Goal: Transaction & Acquisition: Purchase product/service

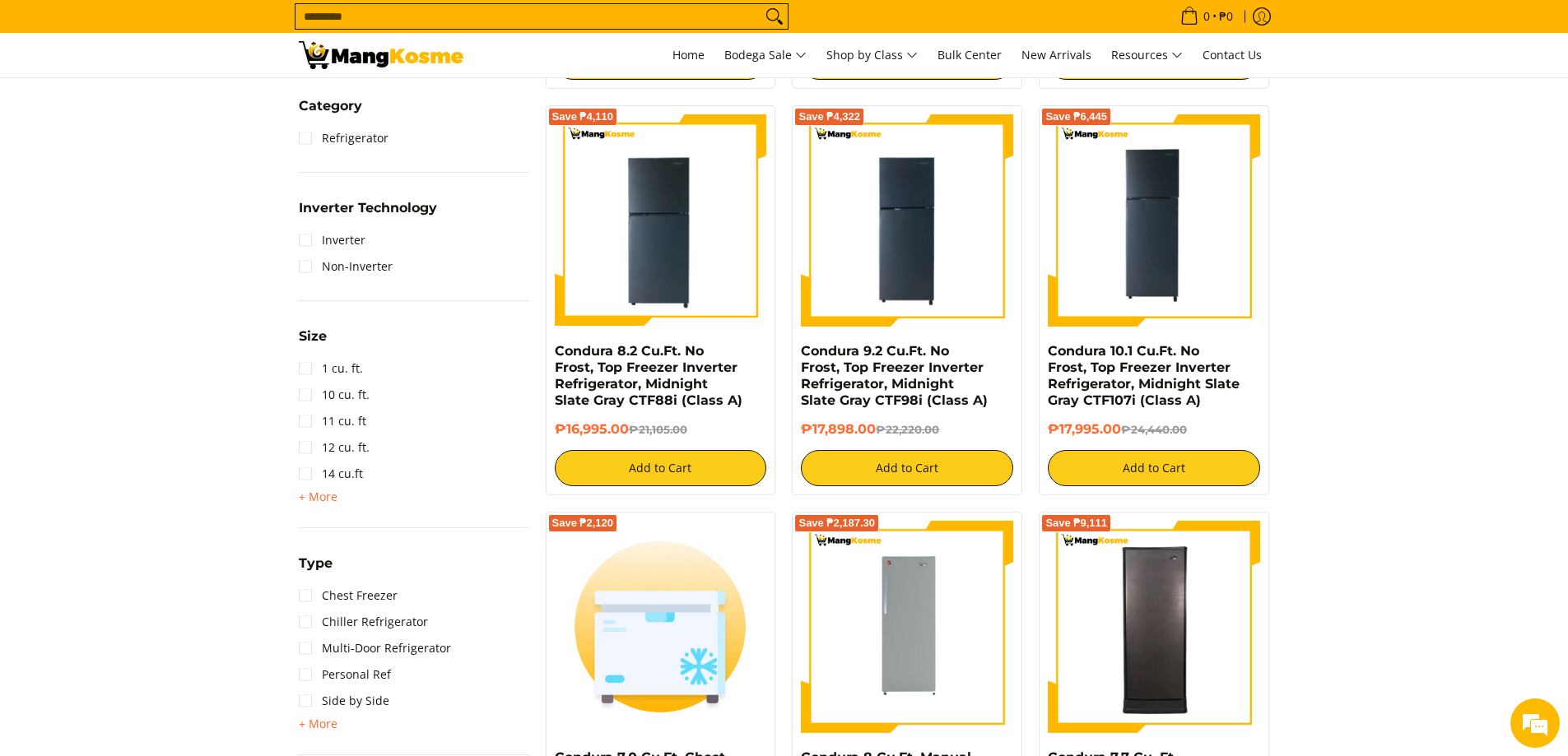
scroll to position [740, 0]
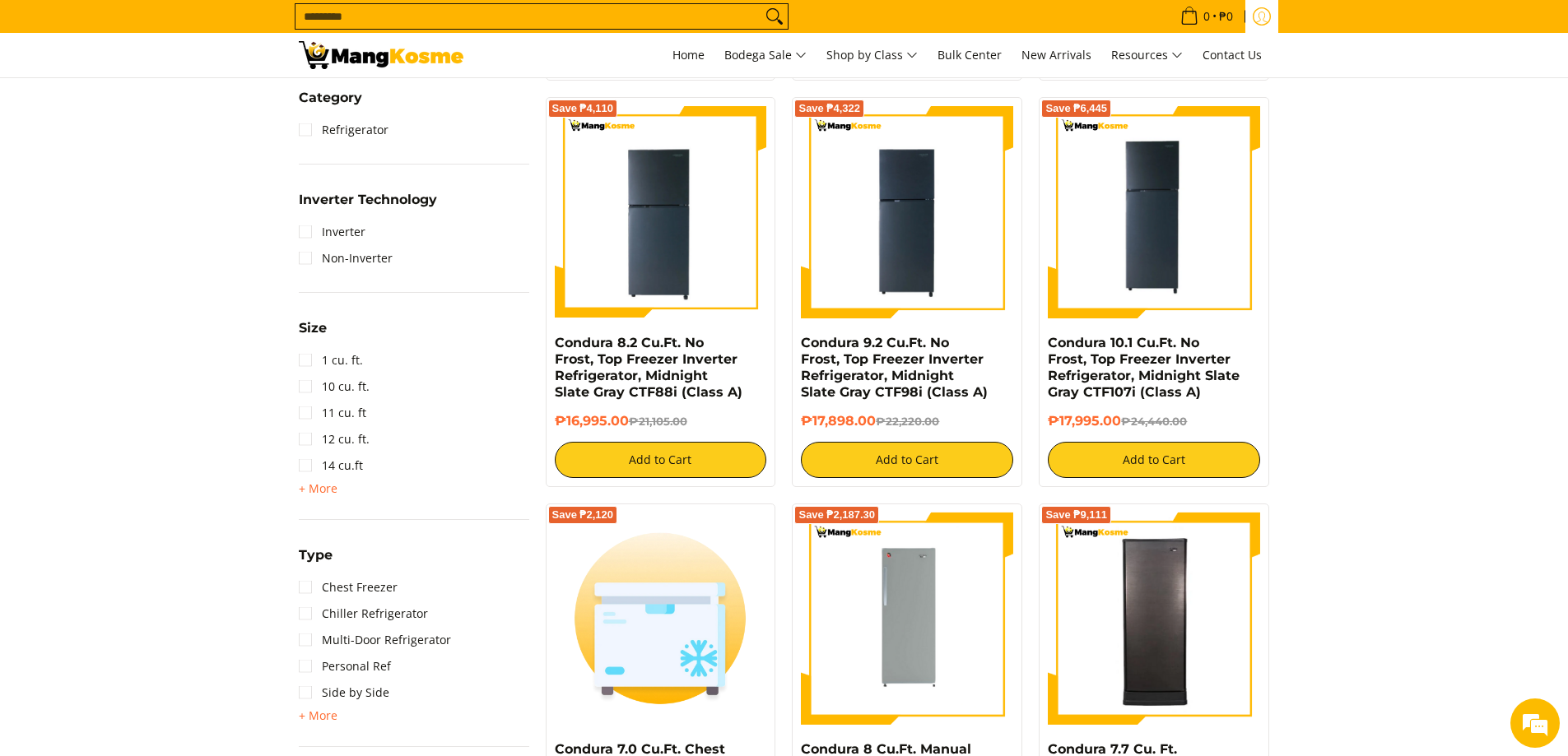
click at [1257, 13] on icon "Log in" at bounding box center [1262, 16] width 18 height 18
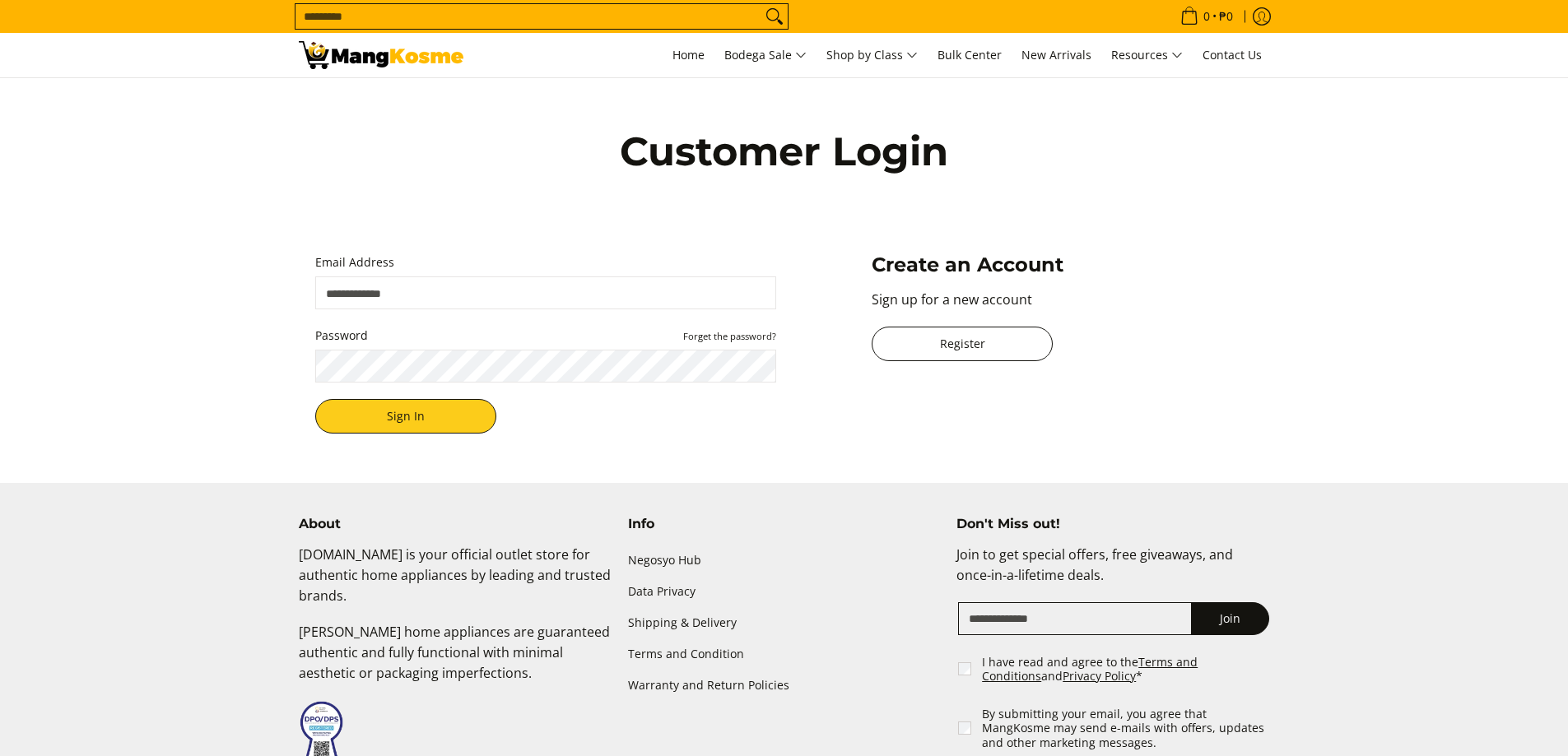
click at [896, 332] on link "Register" at bounding box center [962, 343] width 181 height 35
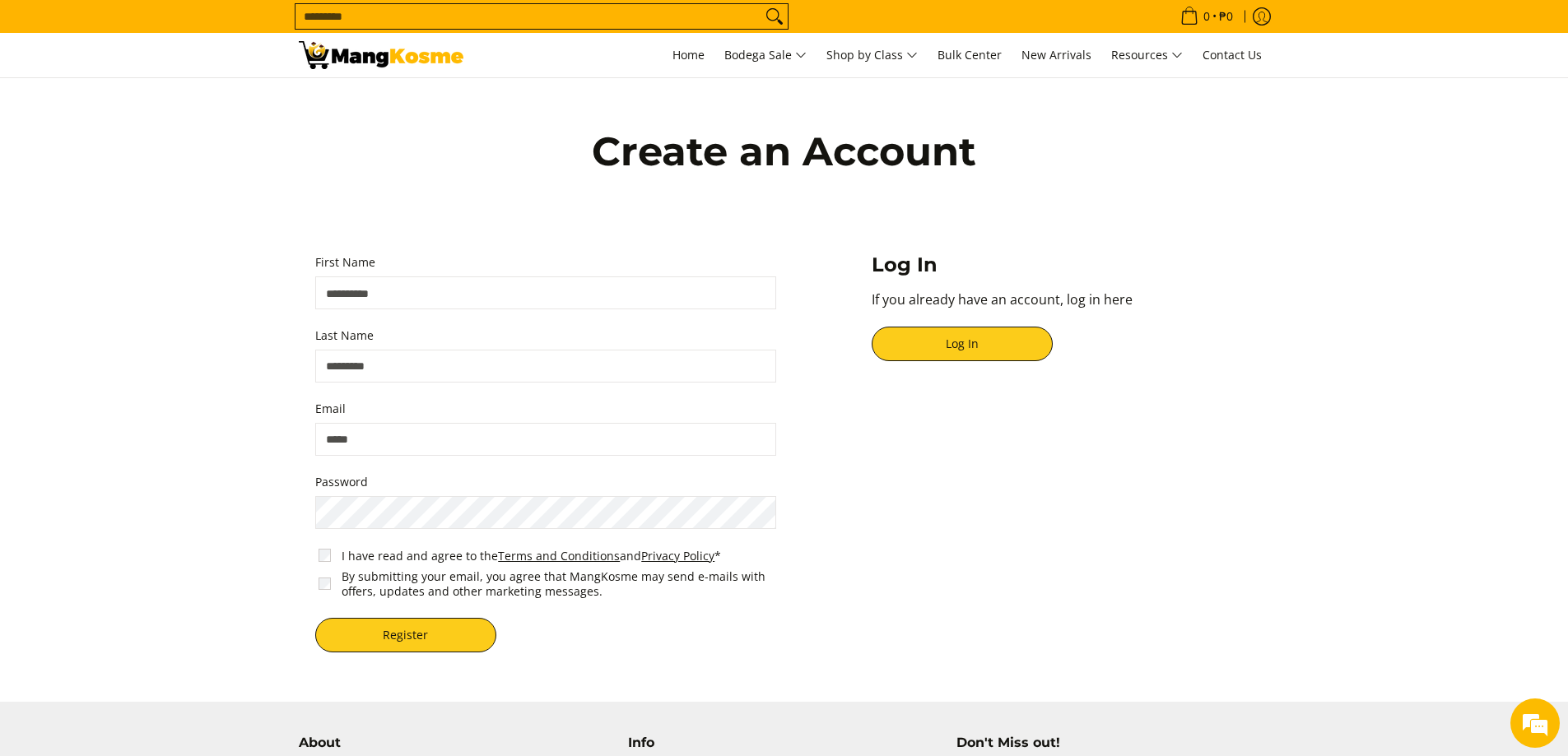
click at [440, 287] on input "First Name" at bounding box center [545, 292] width 461 height 33
type input "**********"
type input "*******"
click at [374, 438] on input "Email" at bounding box center [545, 438] width 461 height 33
type input "**********"
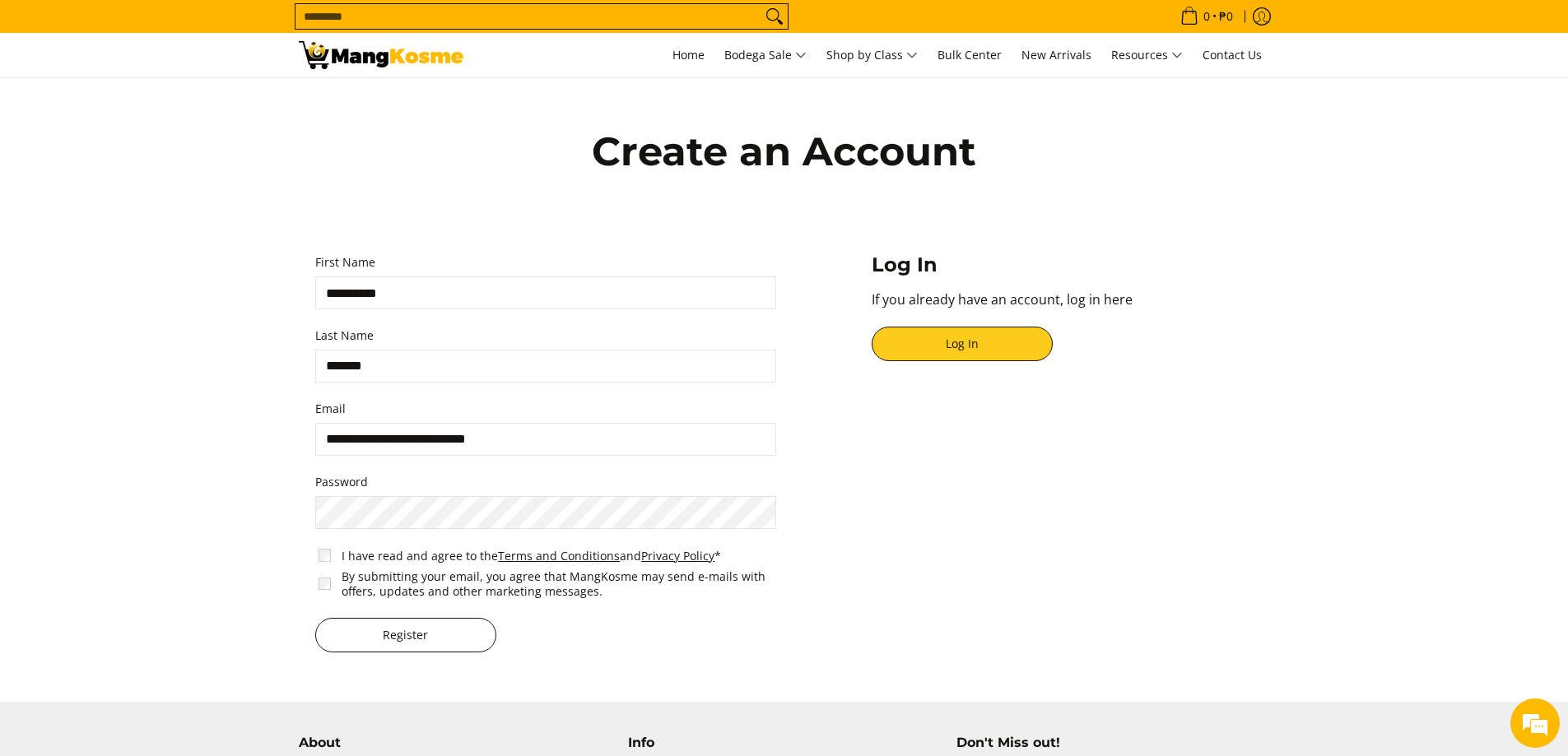
click at [346, 628] on button "Register" at bounding box center [406, 634] width 181 height 35
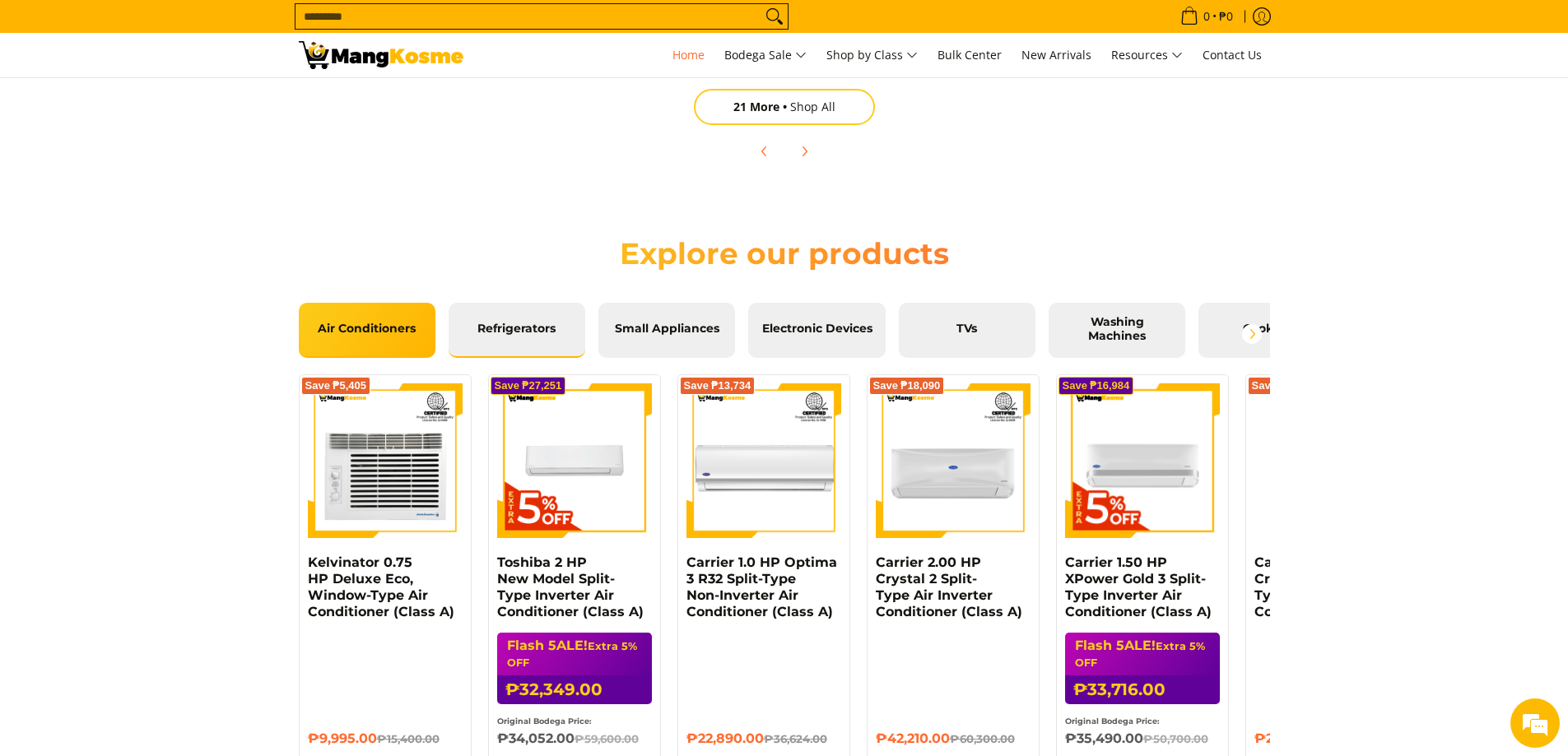
scroll to position [0, 654]
click at [522, 318] on link "Refrigerators" at bounding box center [517, 330] width 137 height 55
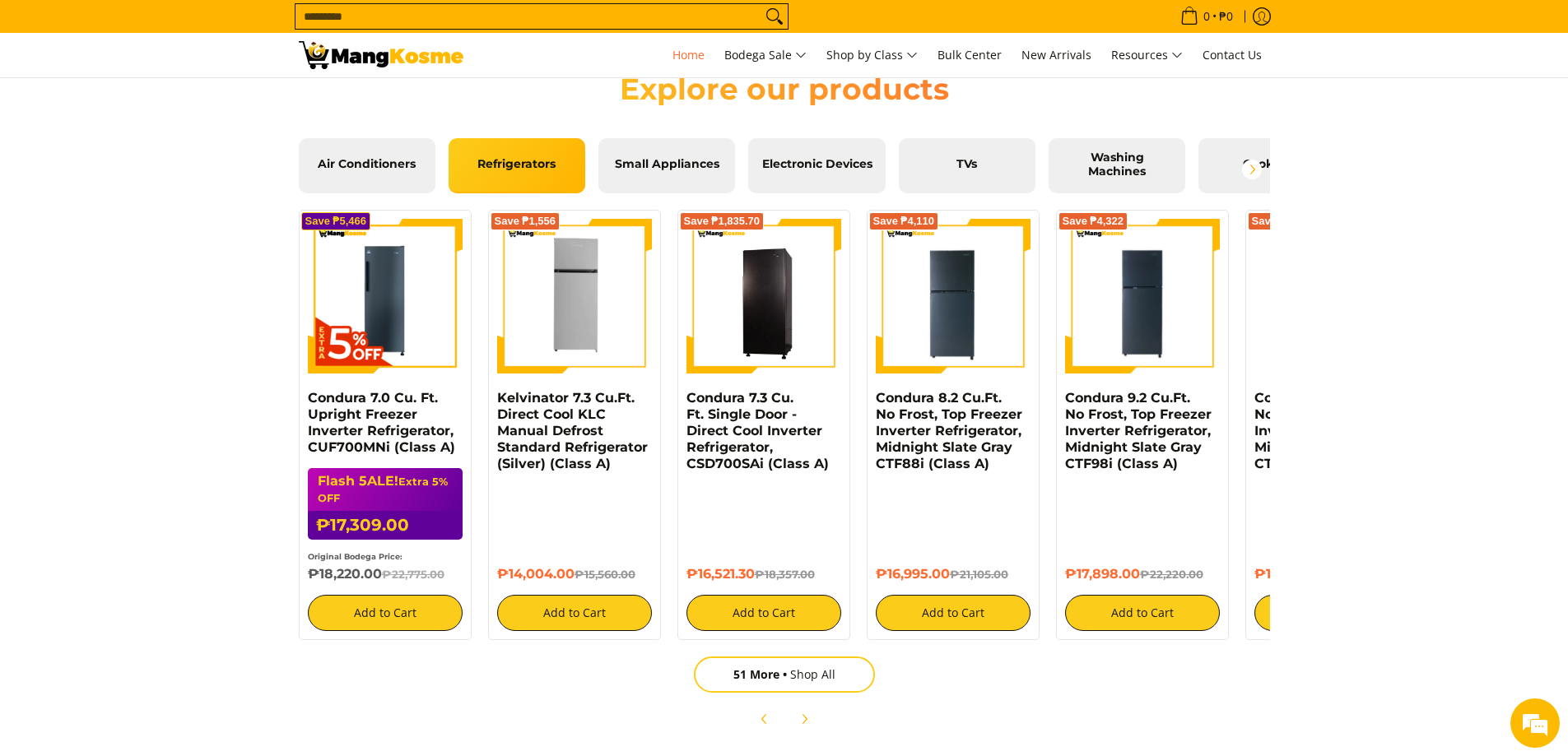
scroll to position [0, 1309]
click at [805, 673] on link "51 More Shop All" at bounding box center [784, 674] width 181 height 36
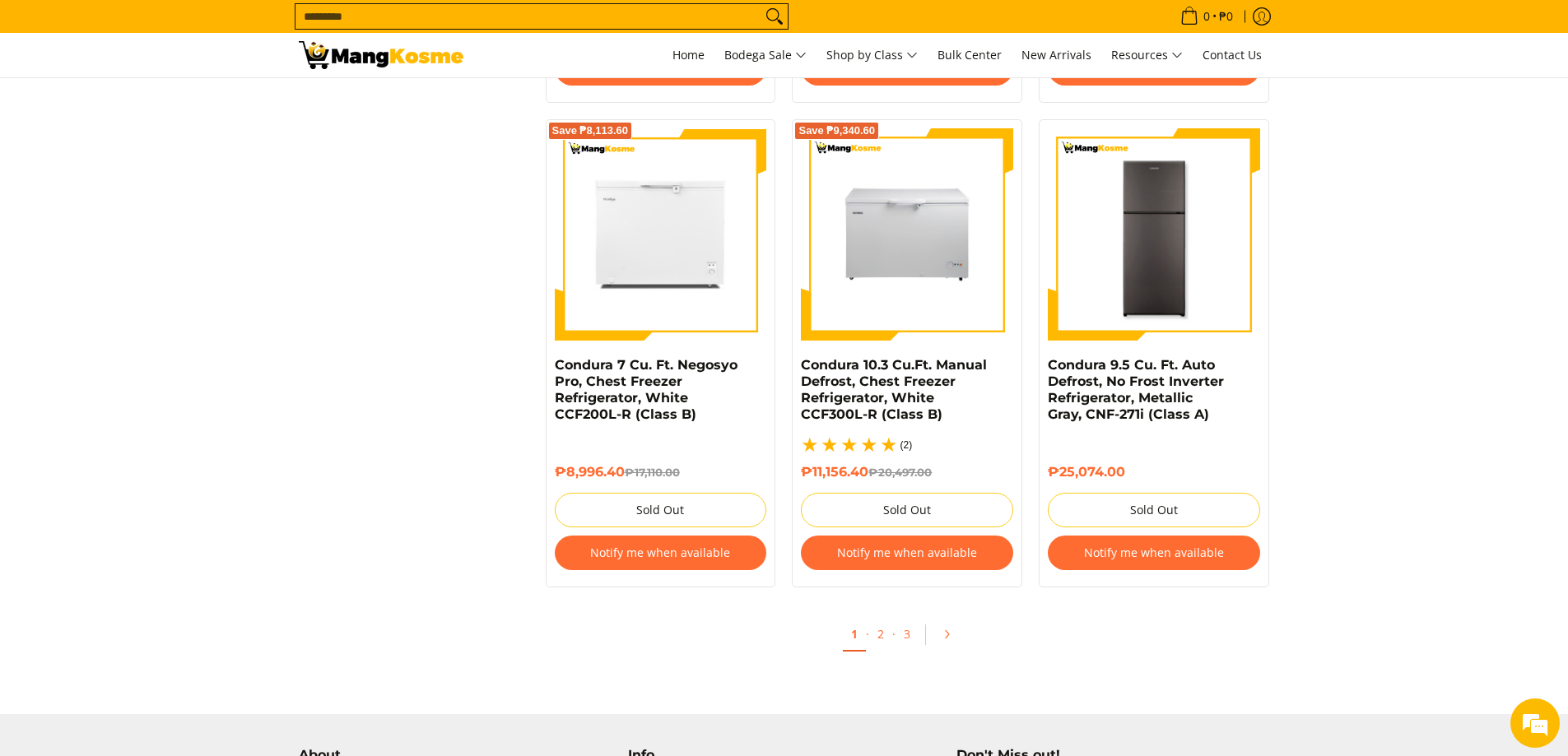
scroll to position [3372, 0]
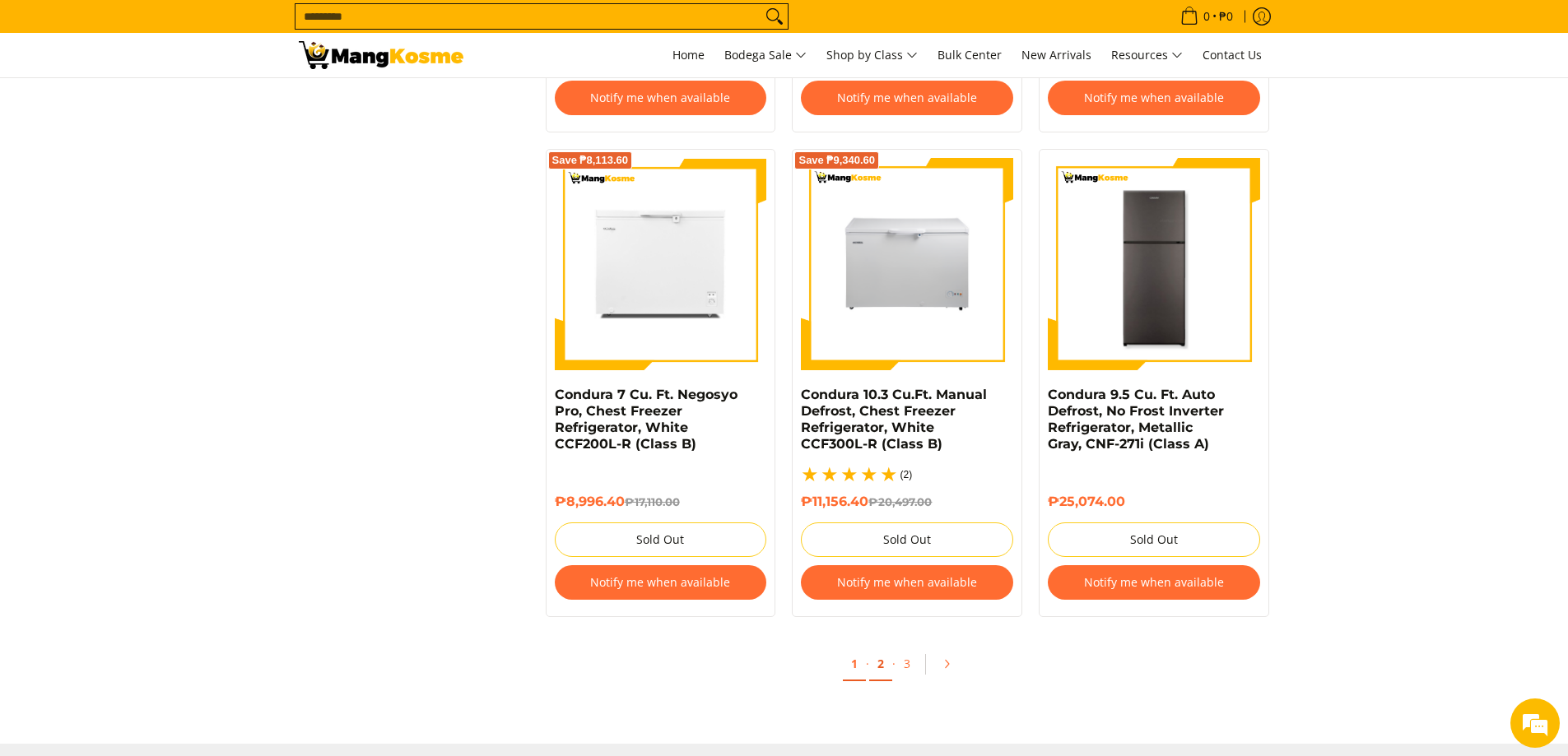
click at [881, 662] on link "2" at bounding box center [881, 664] width 23 height 34
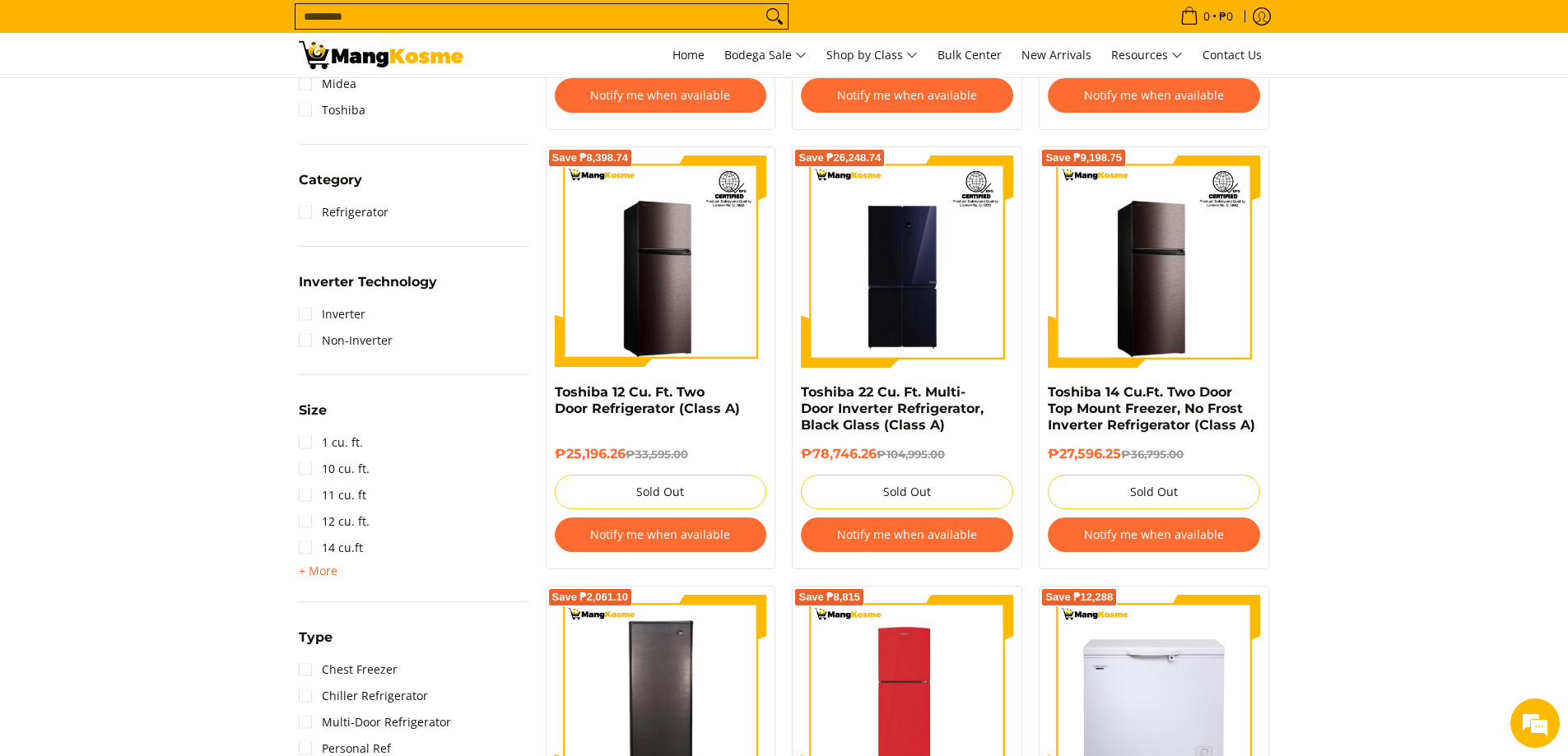
scroll to position [905, 0]
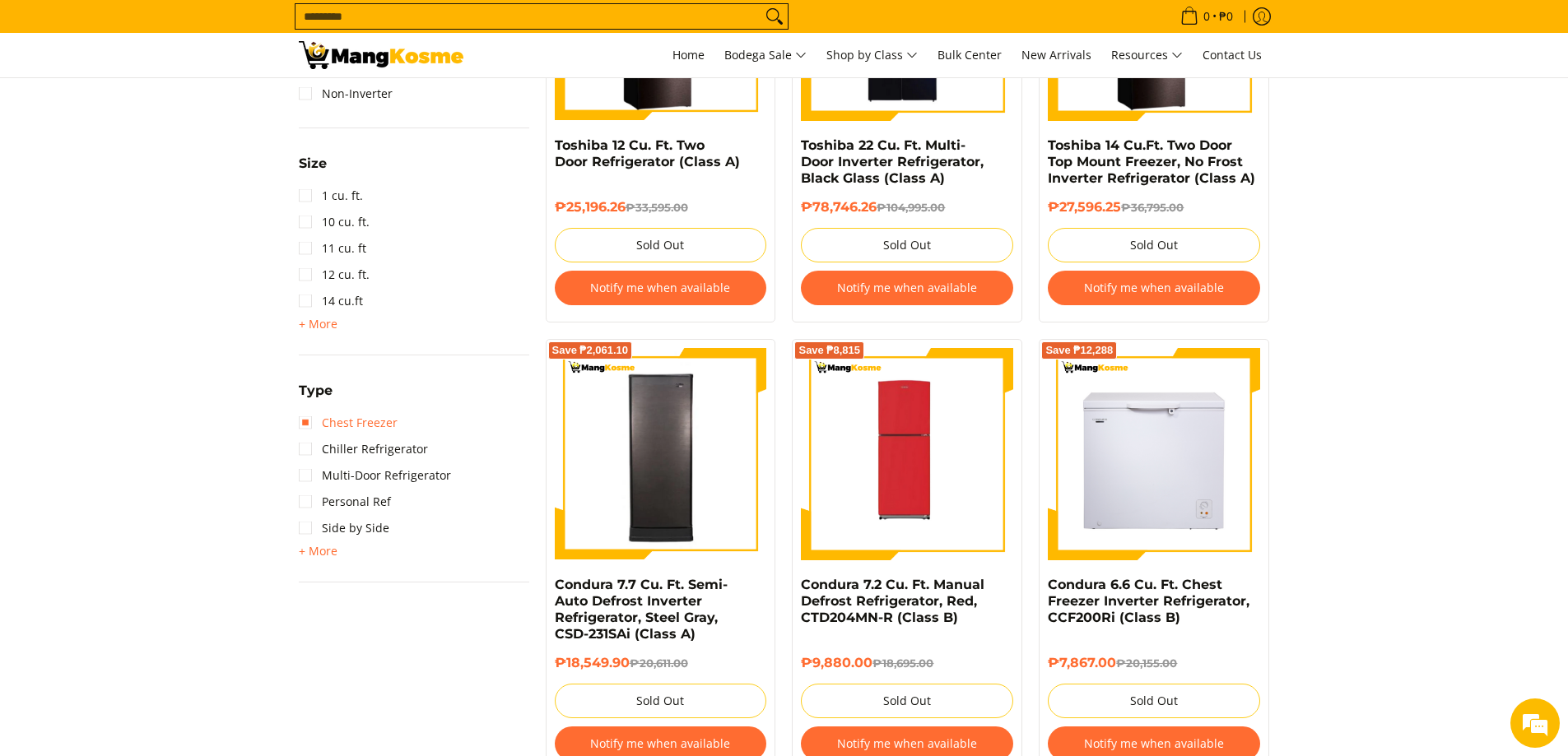
click at [371, 429] on link "Chest Freezer" at bounding box center [347, 423] width 99 height 27
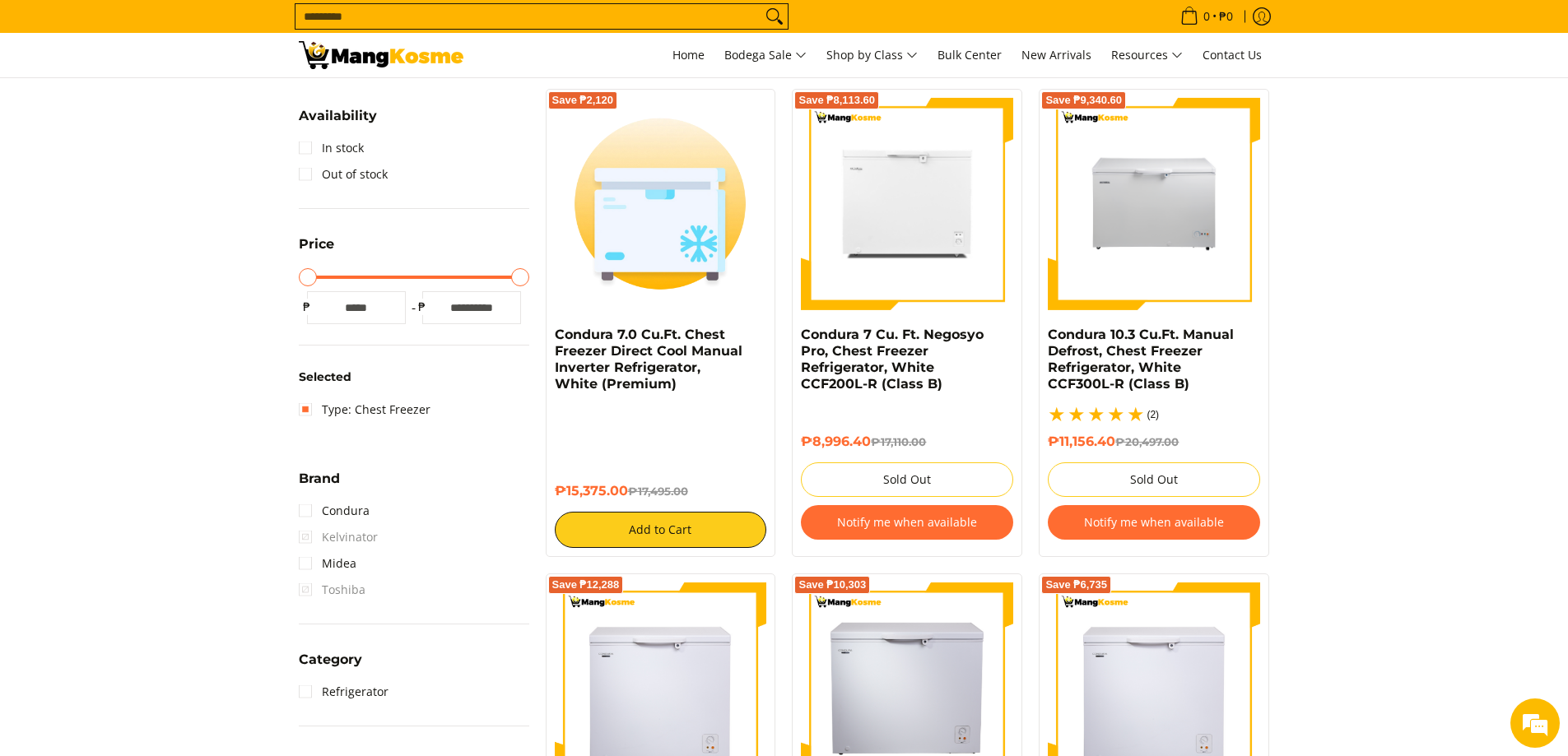
scroll to position [329, 0]
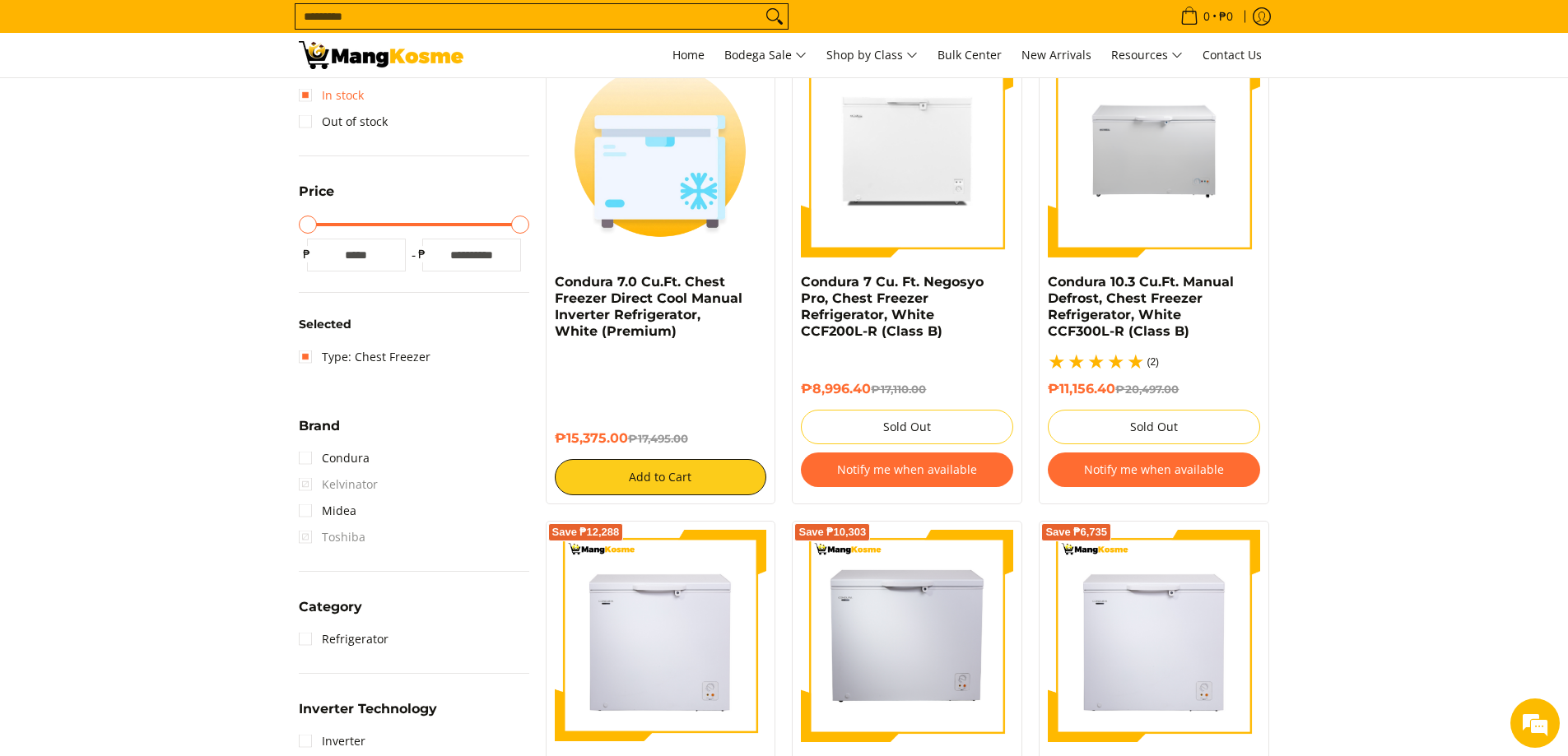
click at [344, 97] on link "In stock" at bounding box center [330, 96] width 65 height 27
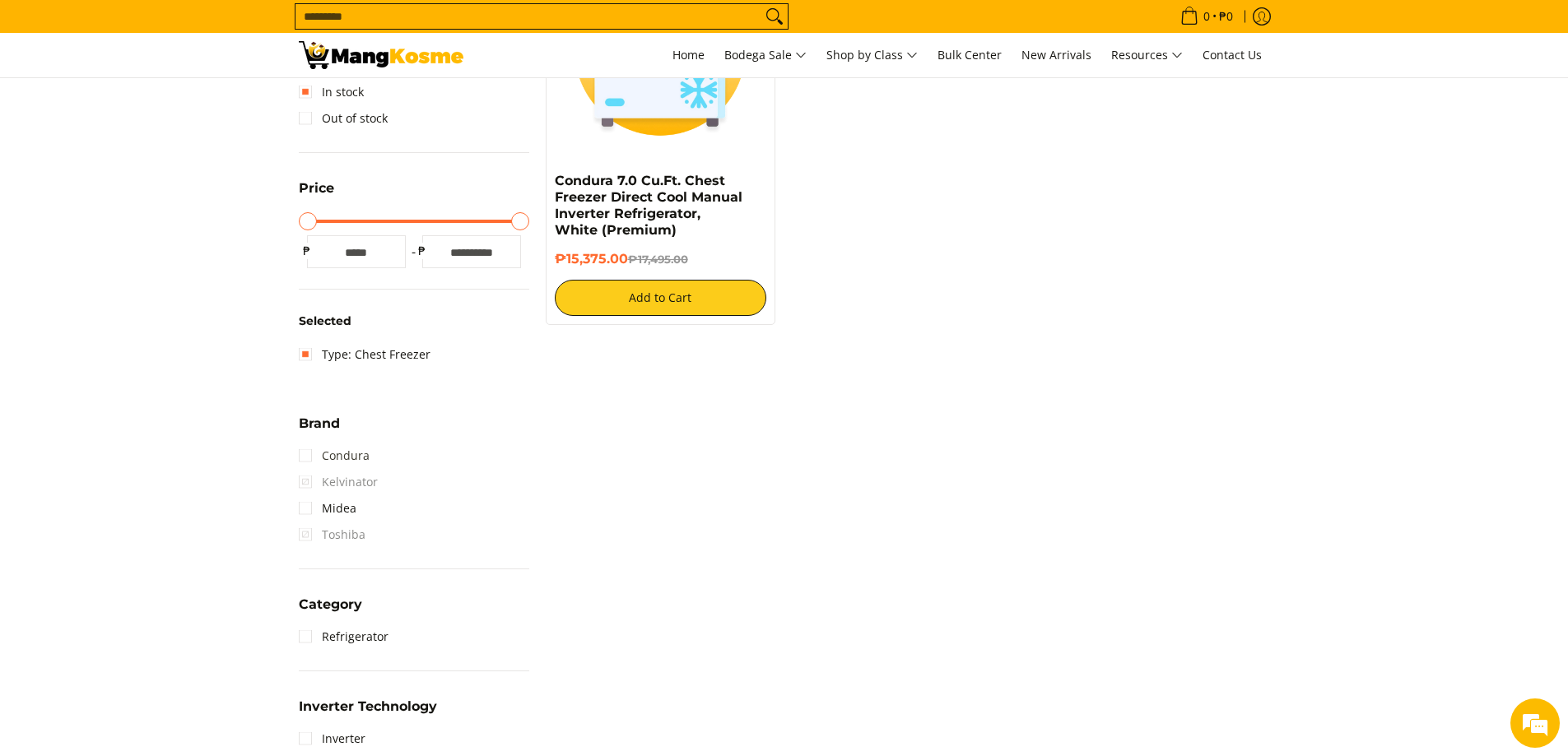
scroll to position [466, 0]
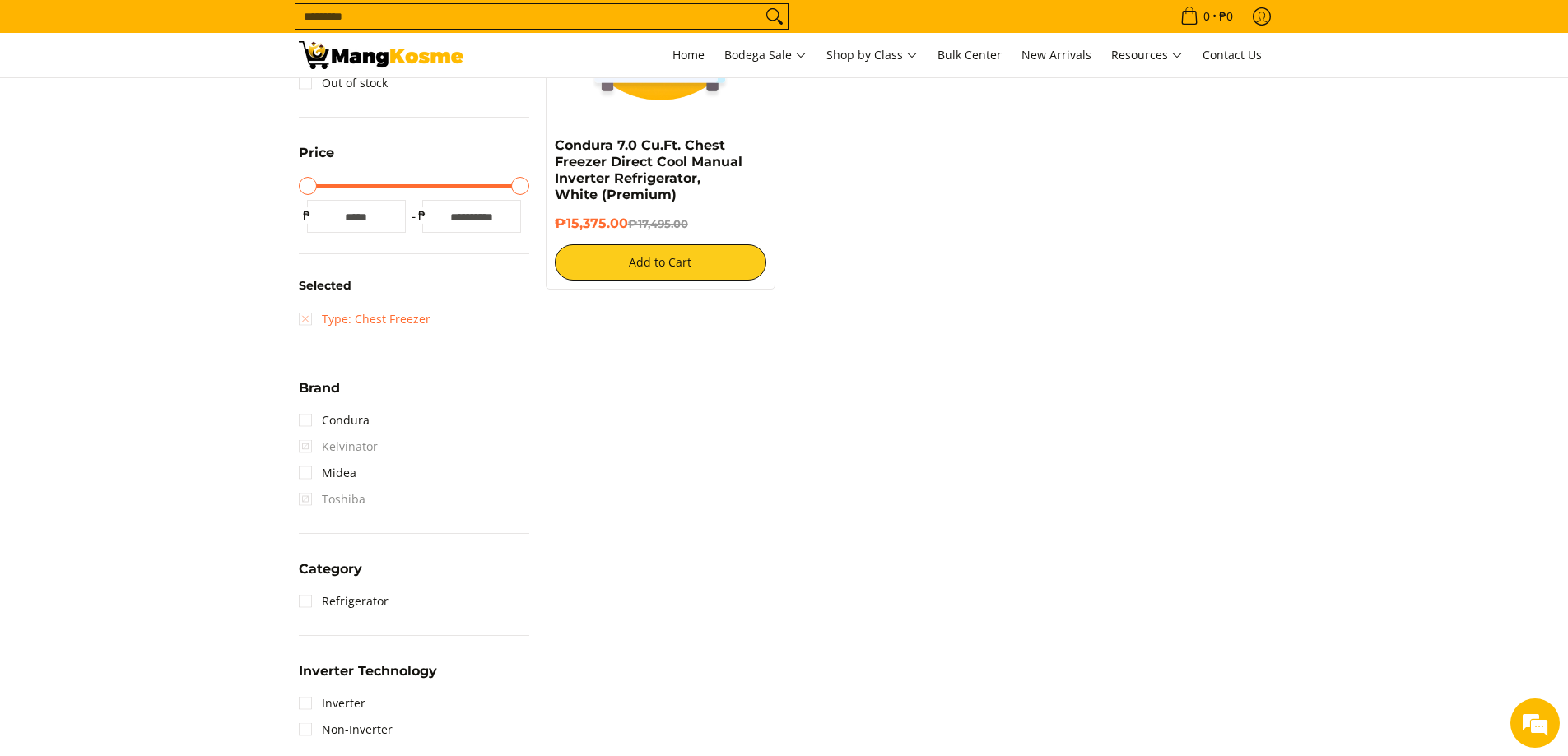
click at [307, 320] on link "Type: Chest Freezer" at bounding box center [364, 319] width 131 height 27
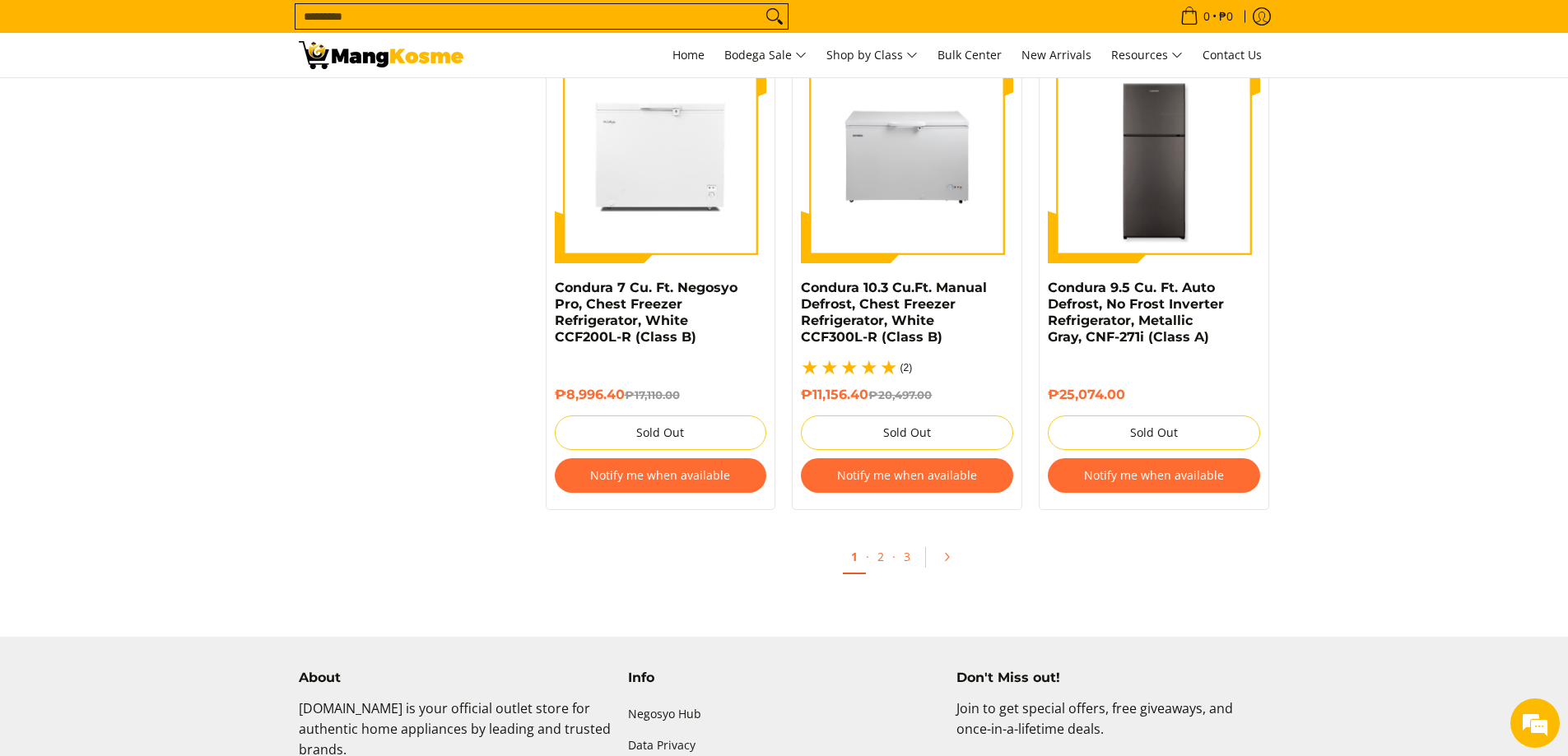
scroll to position [3591, 0]
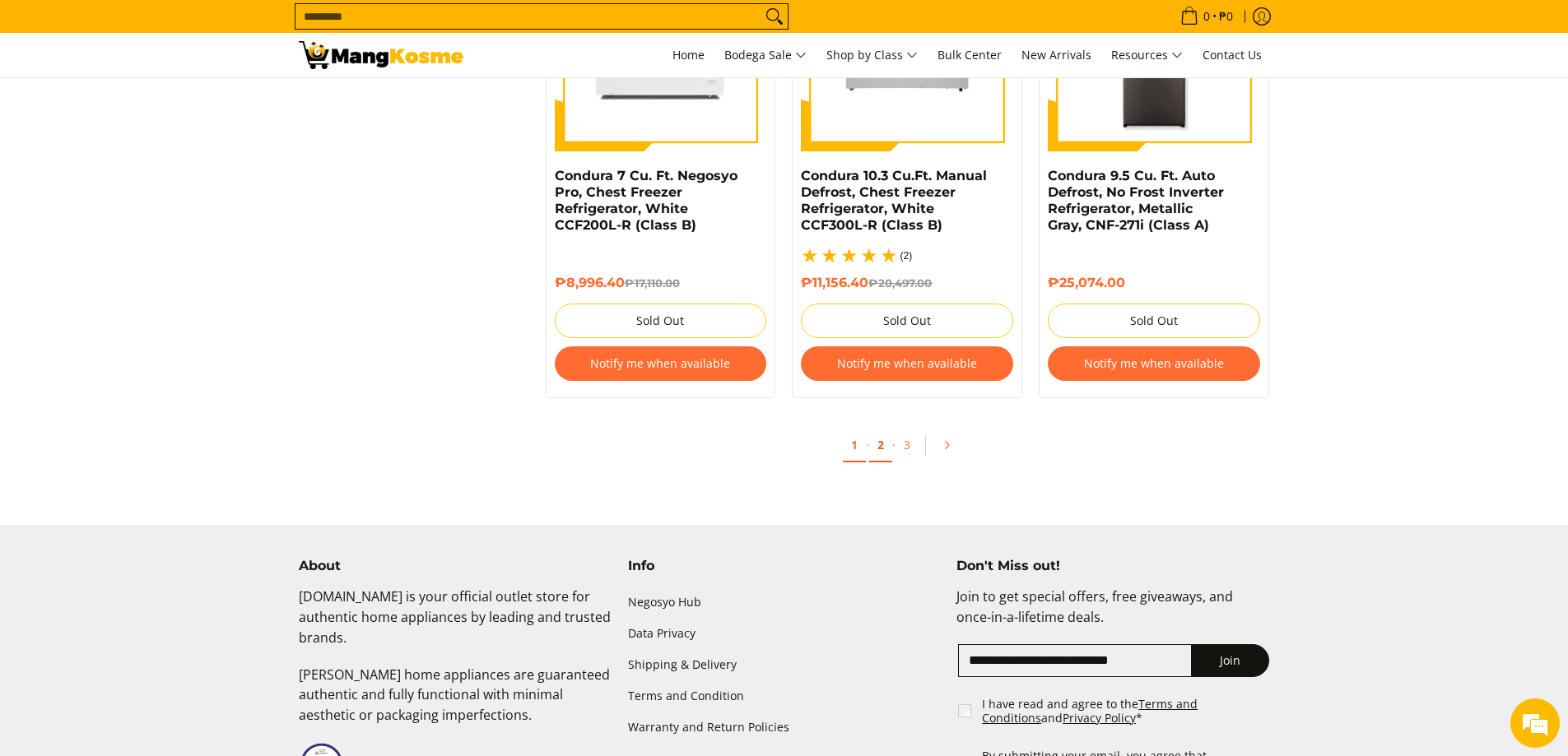
click at [880, 453] on link "2" at bounding box center [881, 445] width 23 height 34
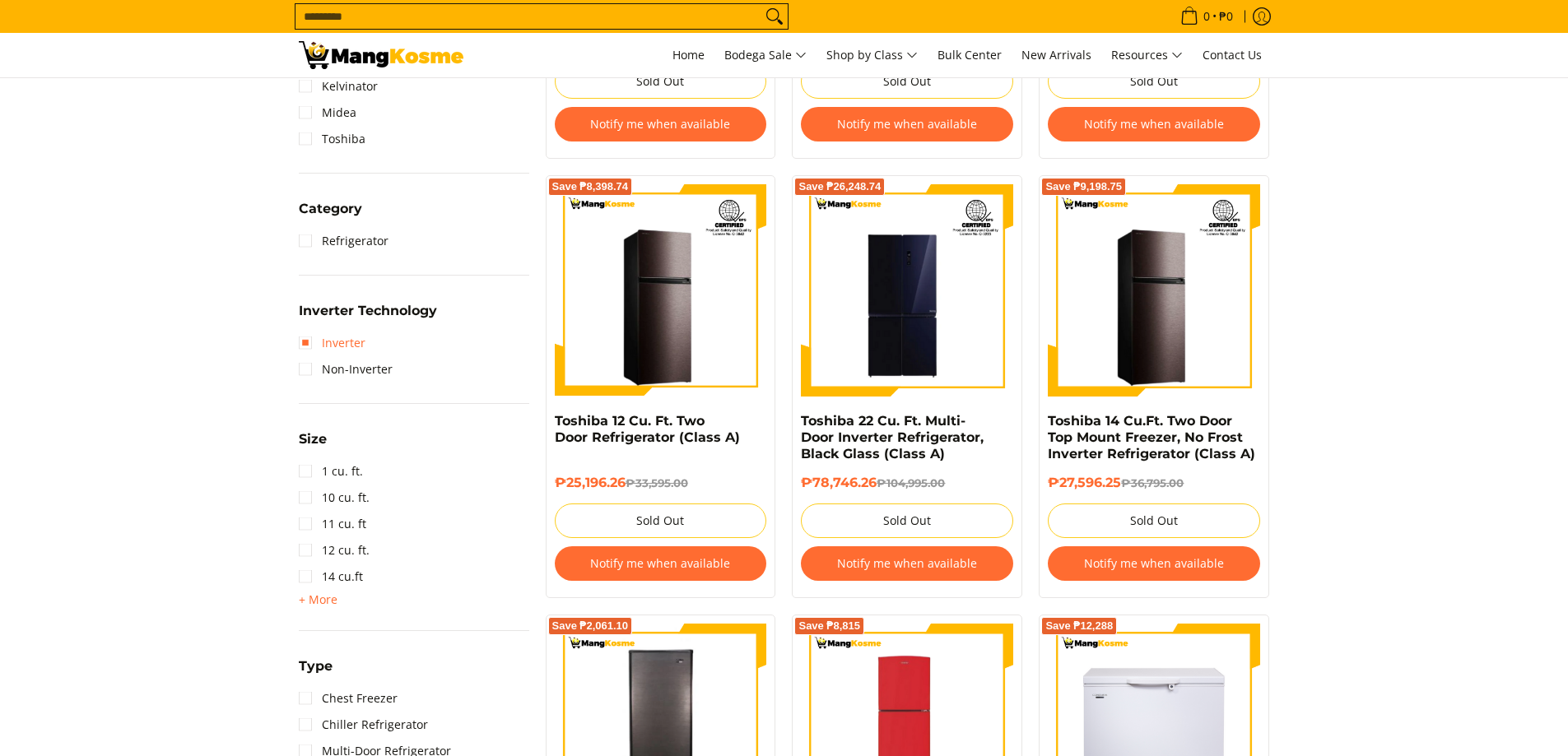
scroll to position [576, 0]
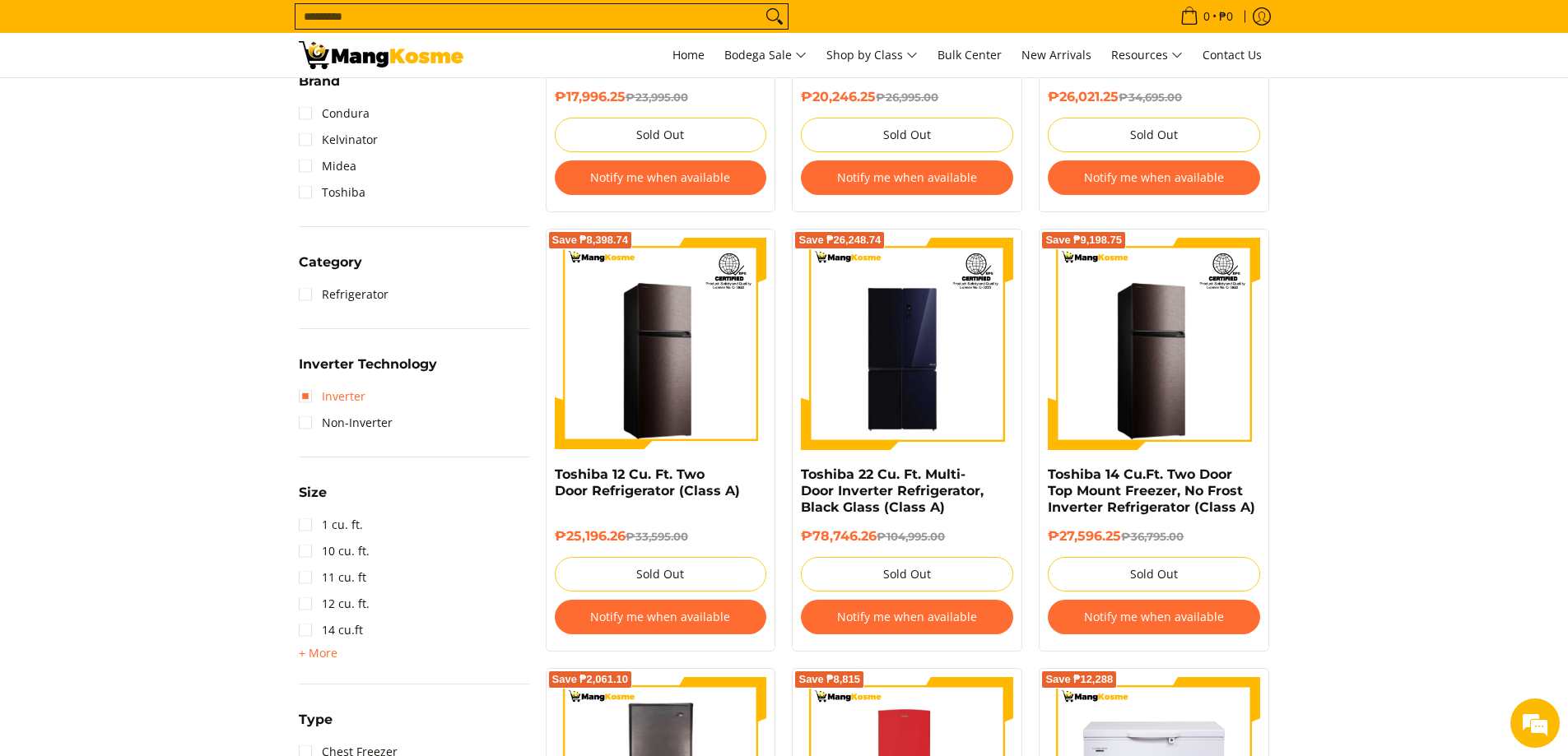
click at [348, 398] on link "Inverter" at bounding box center [331, 397] width 67 height 27
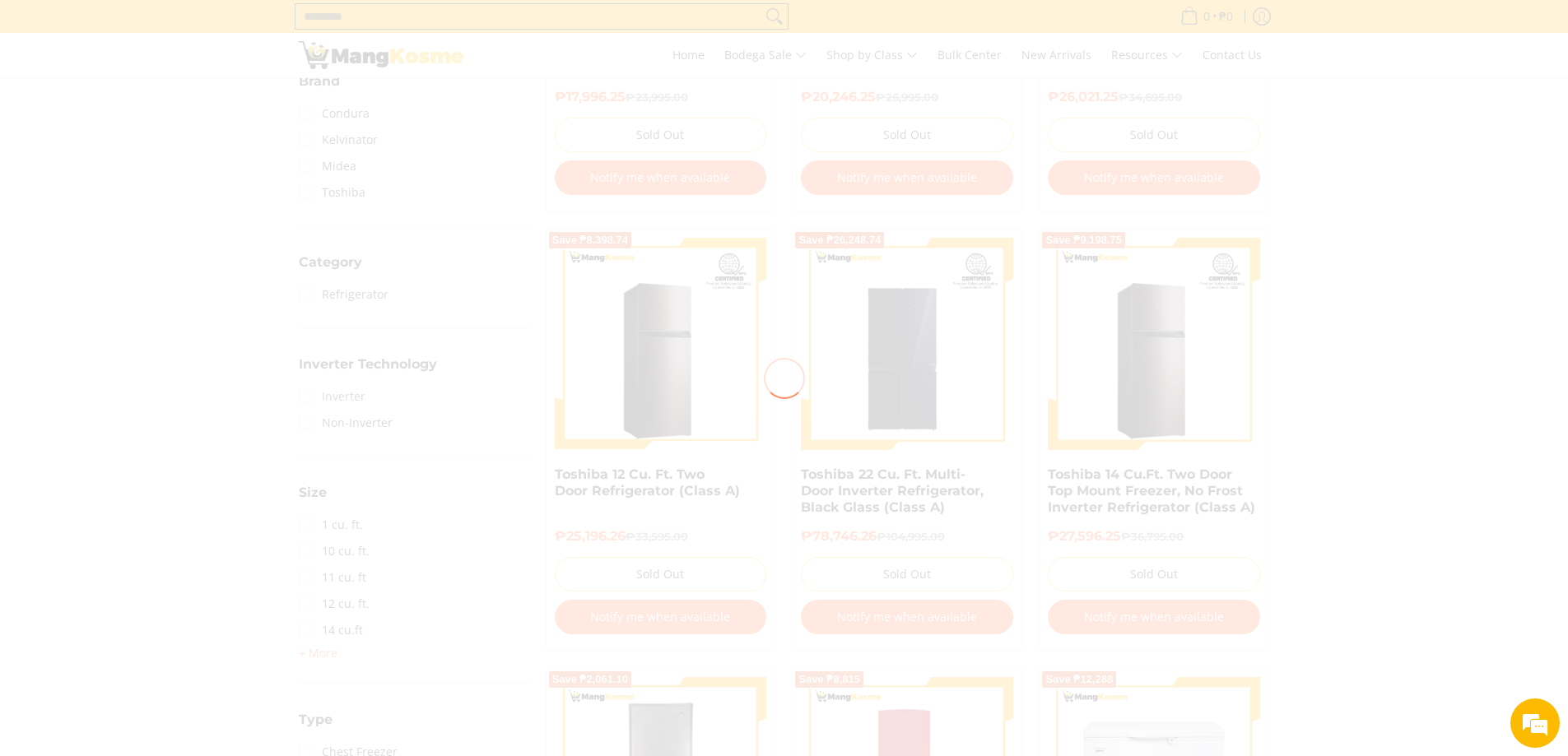
scroll to position [0, 0]
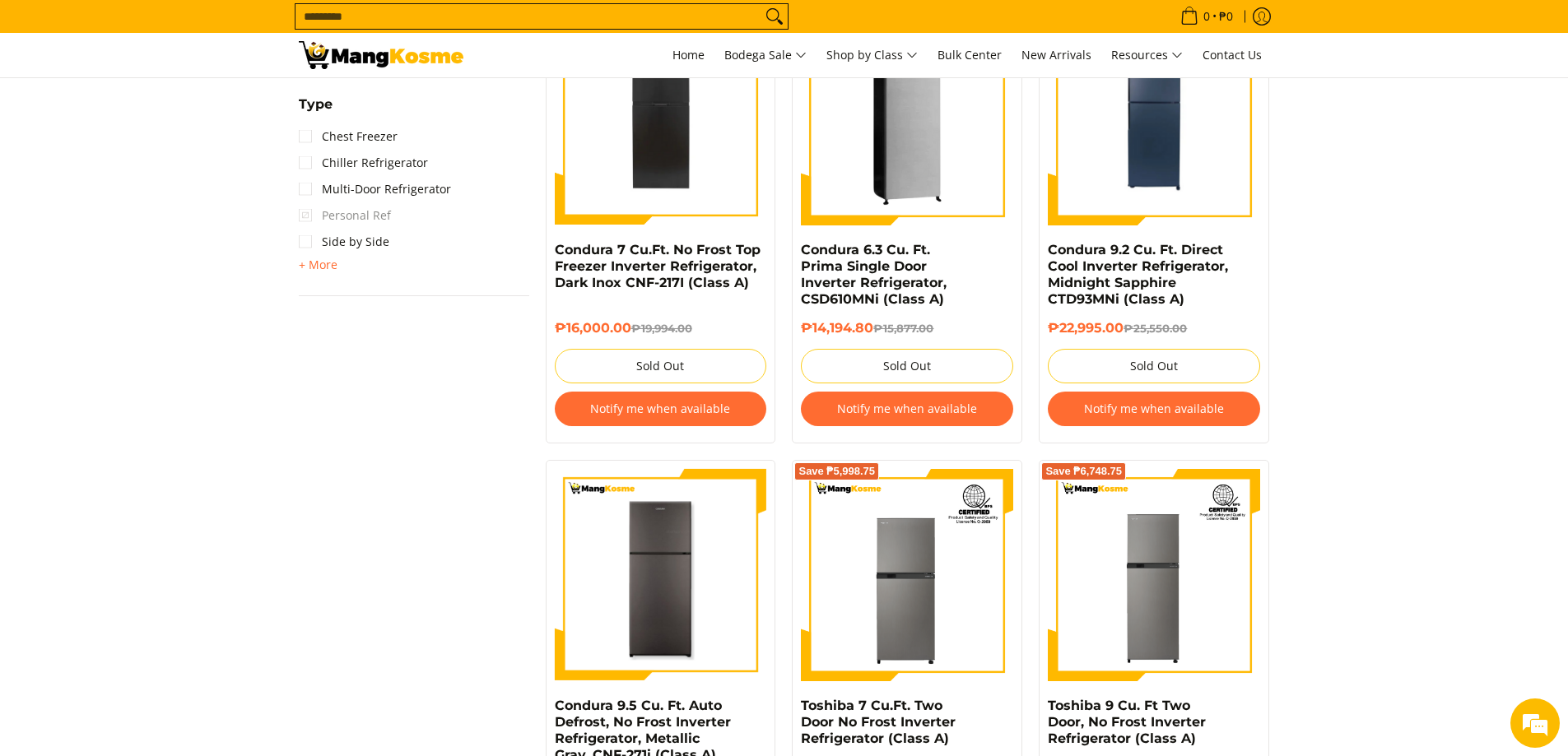
scroll to position [1288, 0]
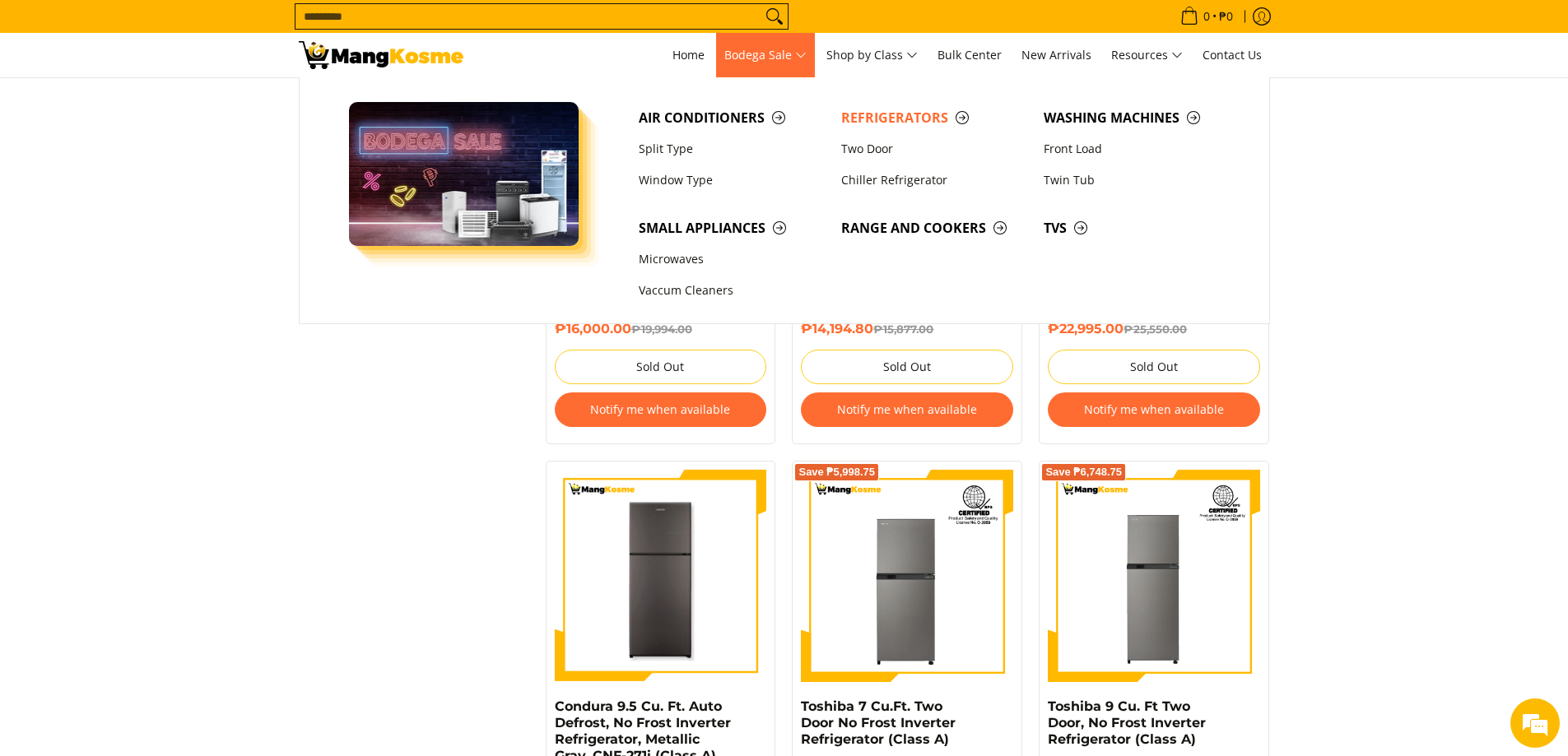
click at [760, 54] on span "Bodega Sale" at bounding box center [765, 55] width 83 height 20
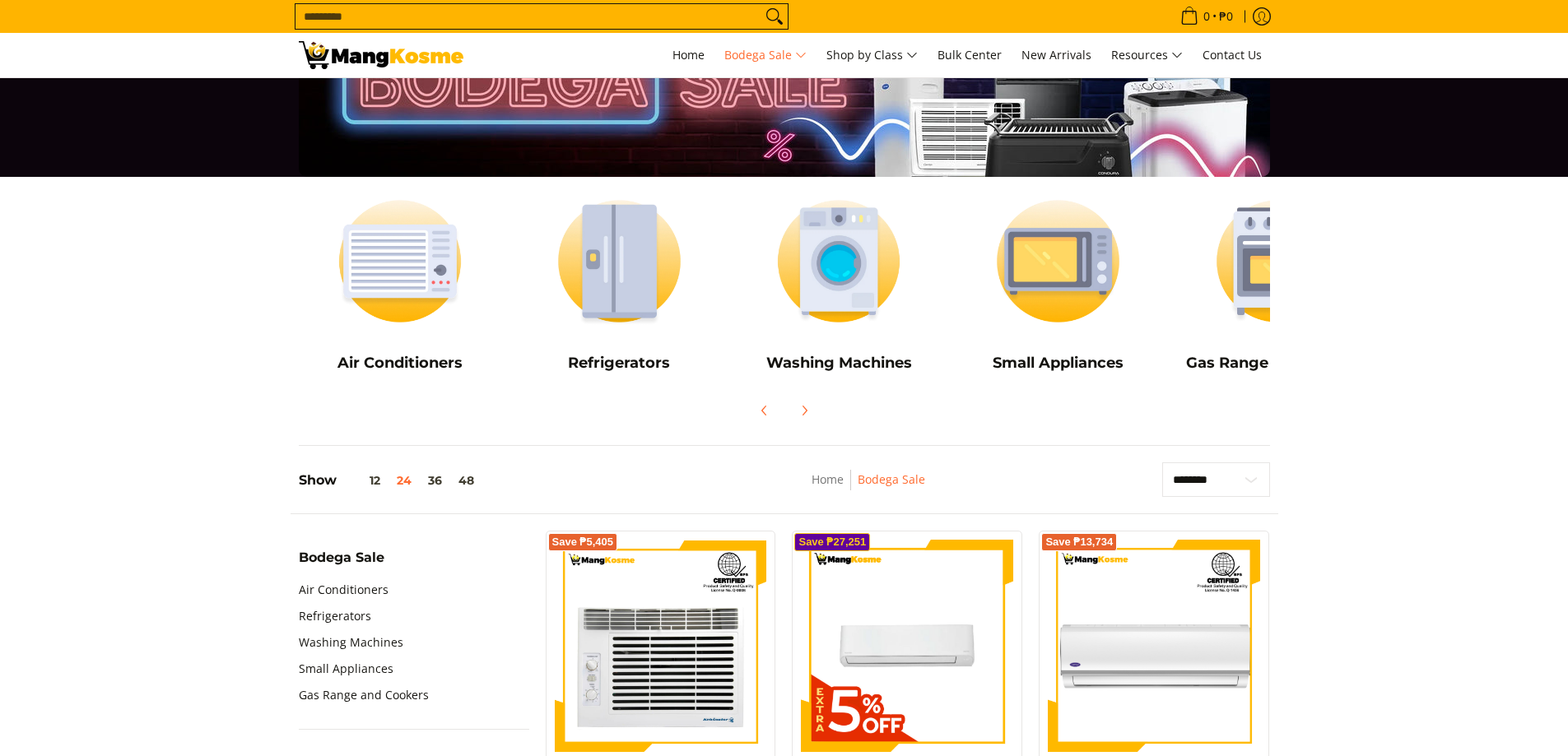
scroll to position [83, 0]
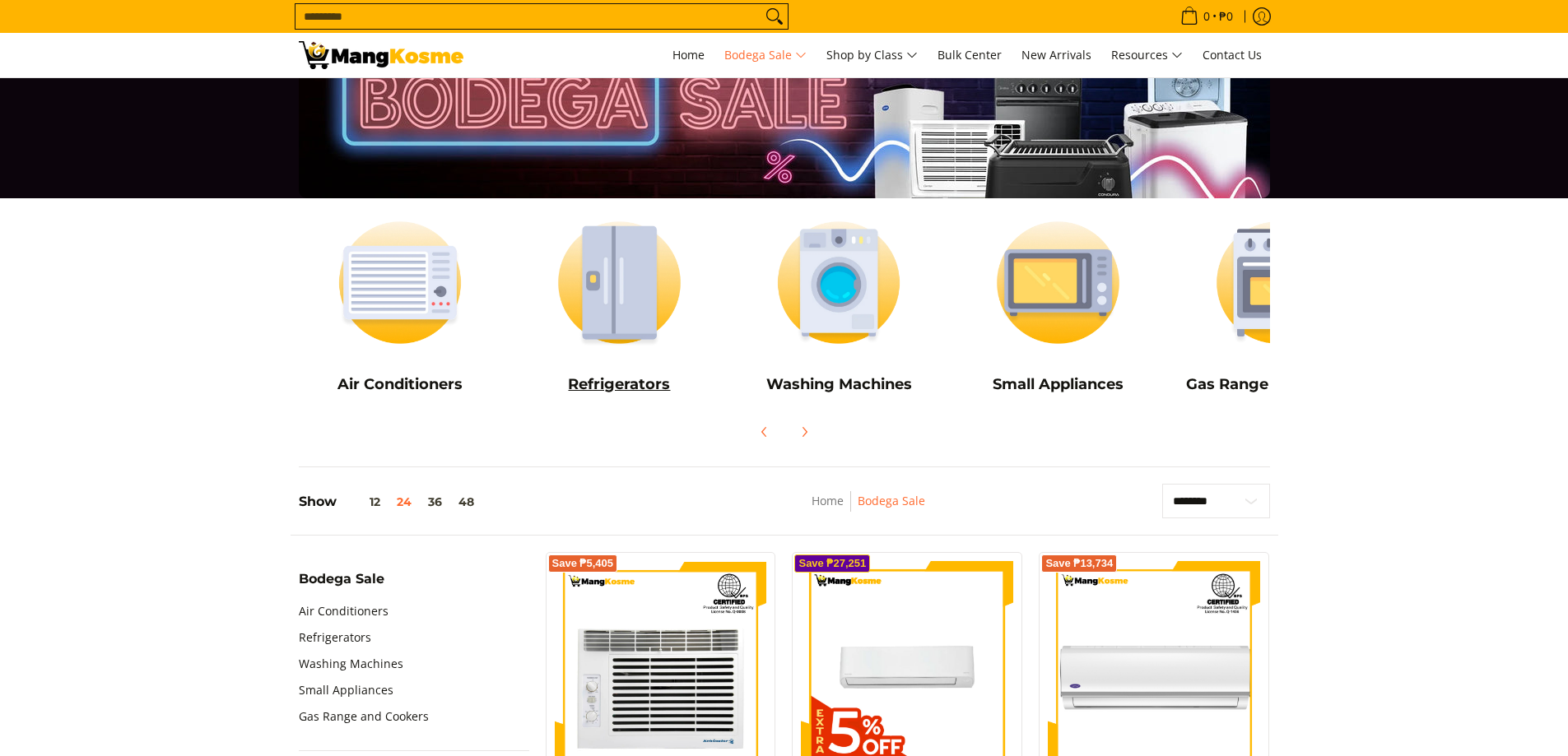
click at [625, 293] on img at bounding box center [619, 282] width 203 height 152
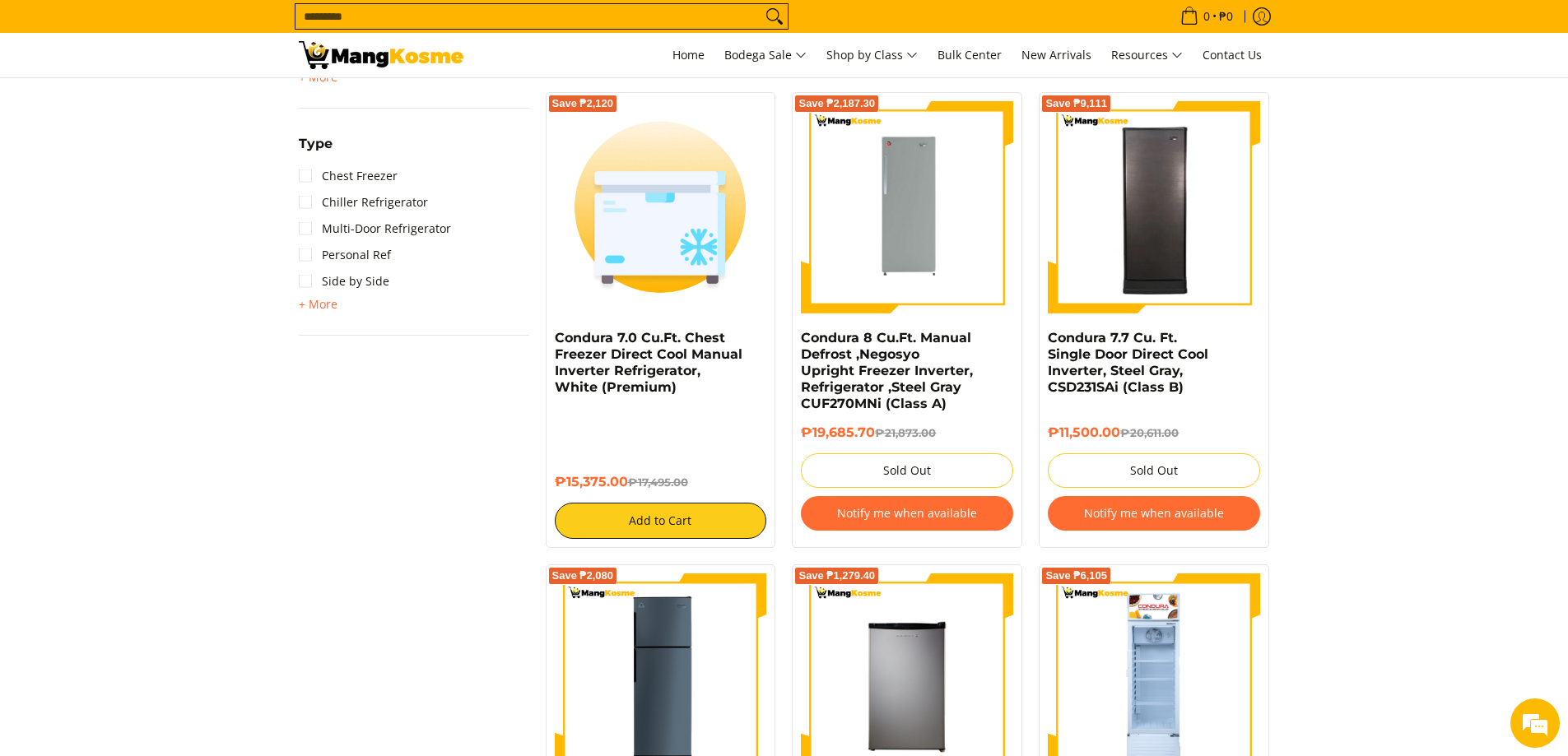
scroll to position [576, 0]
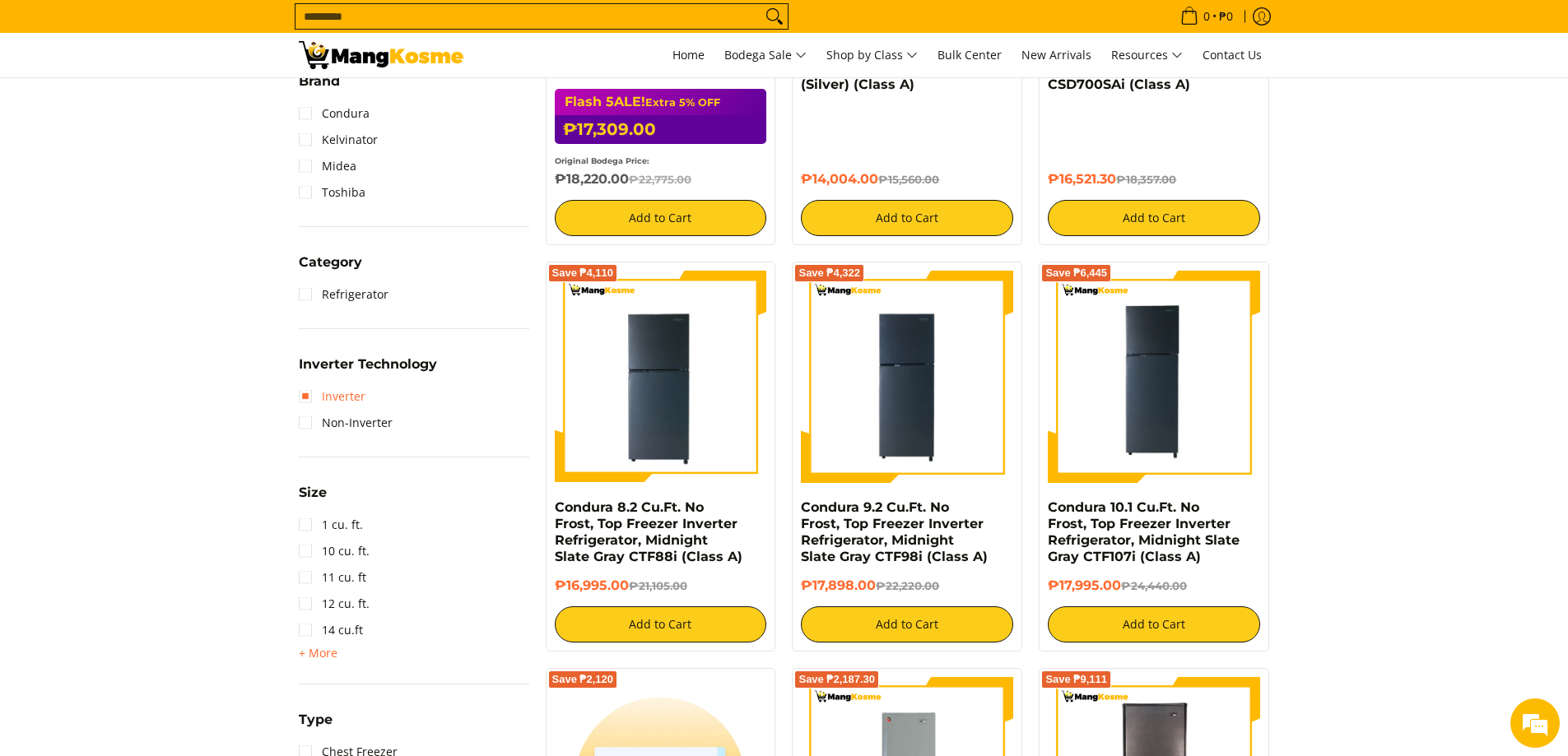
click at [355, 399] on link "Inverter" at bounding box center [331, 397] width 67 height 27
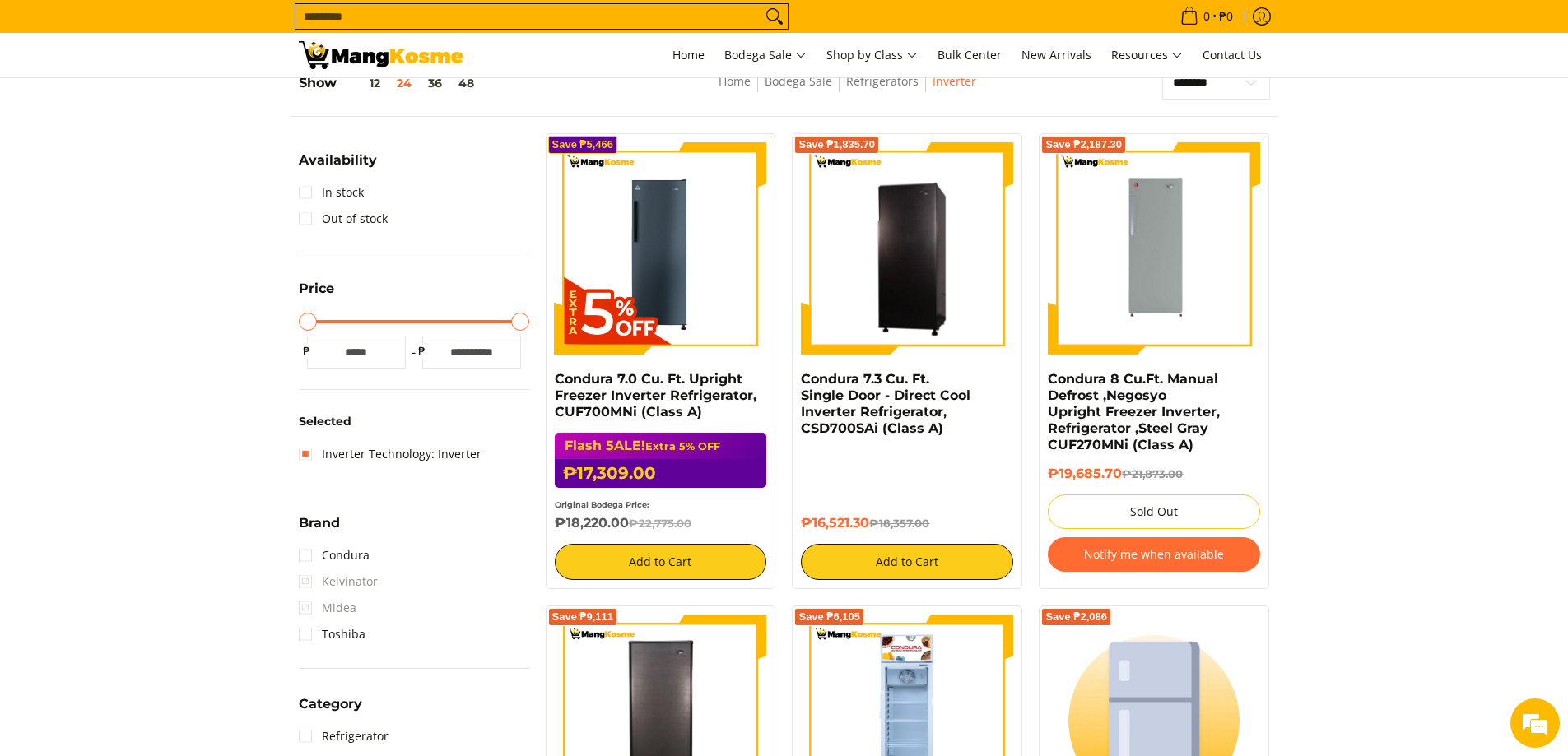
scroll to position [219, 0]
